Goal: Check status: Check status

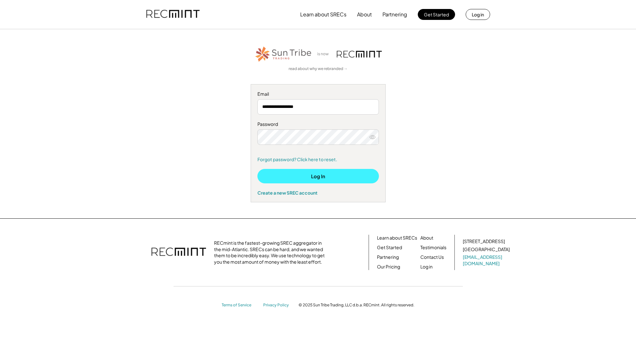
click at [326, 179] on button "Log In" at bounding box center [319, 176] width 122 height 14
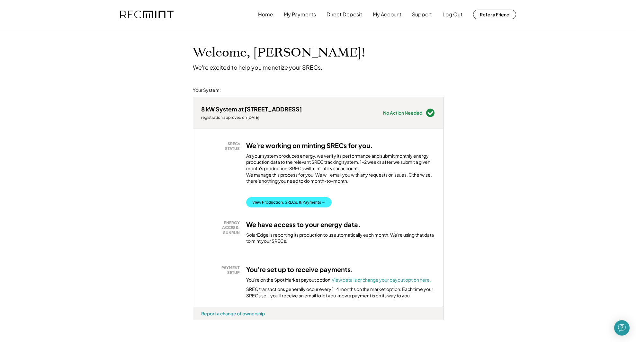
click at [286, 205] on button "View Production, SRECs, & Payments →" at bounding box center [289, 202] width 86 height 10
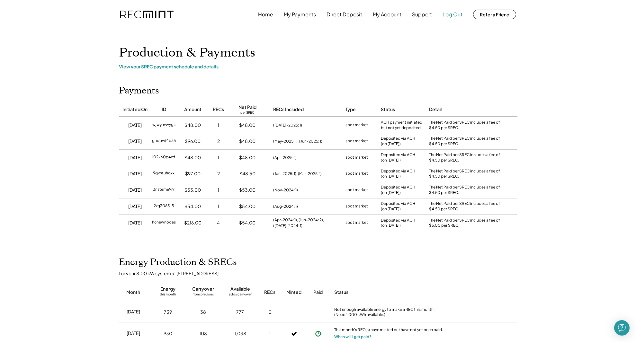
click at [451, 17] on button "Log Out" at bounding box center [453, 14] width 20 height 13
